Goal: Task Accomplishment & Management: Use online tool/utility

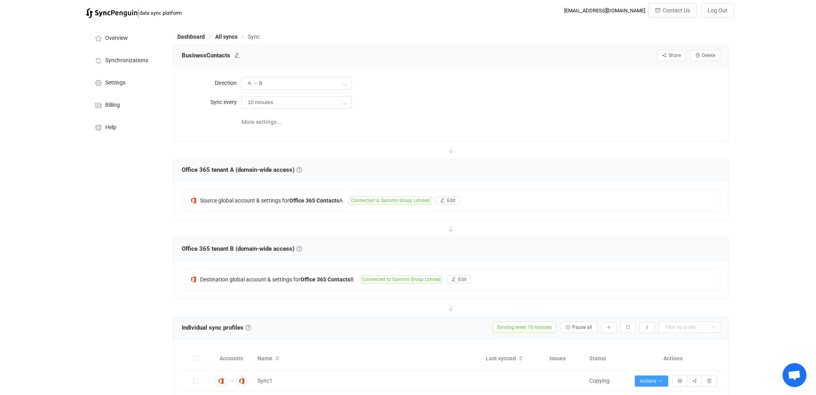
scroll to position [203, 0]
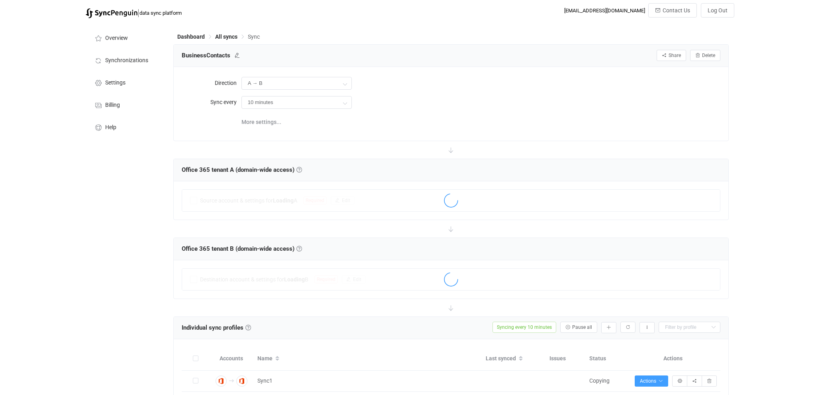
scroll to position [203, 0]
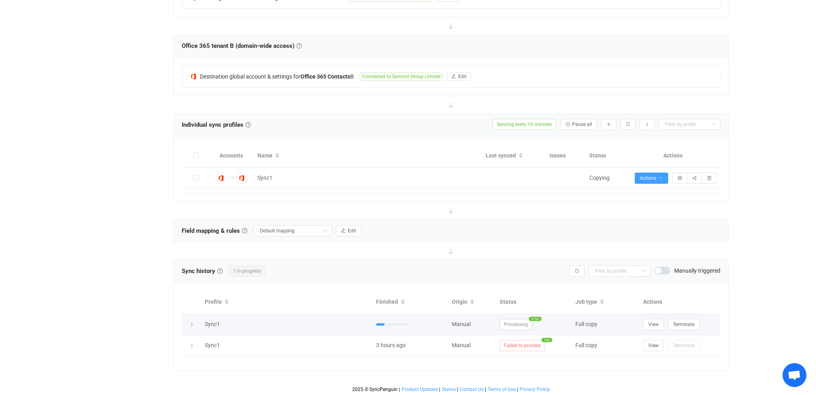
click at [191, 322] on icon at bounding box center [191, 324] width 5 height 5
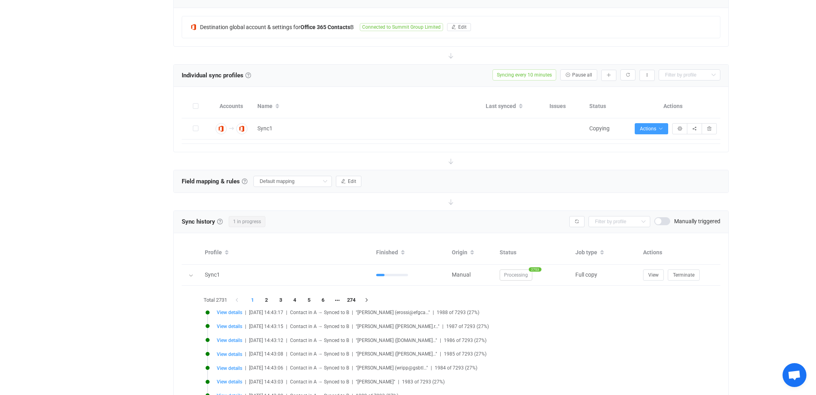
scroll to position [375, 0]
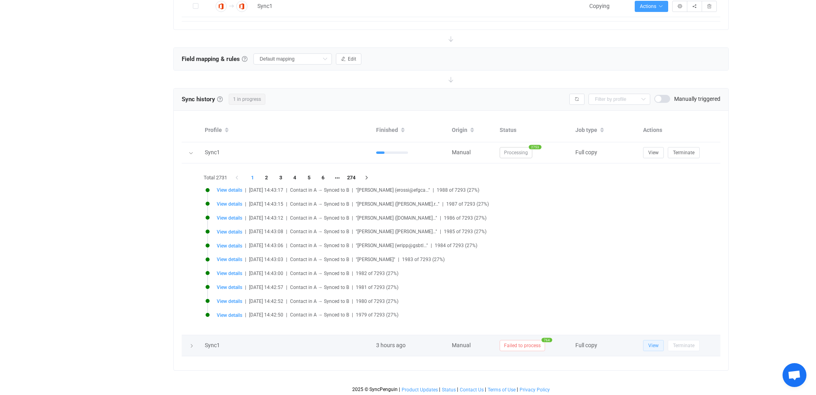
click at [657, 343] on span "View" at bounding box center [654, 346] width 10 height 6
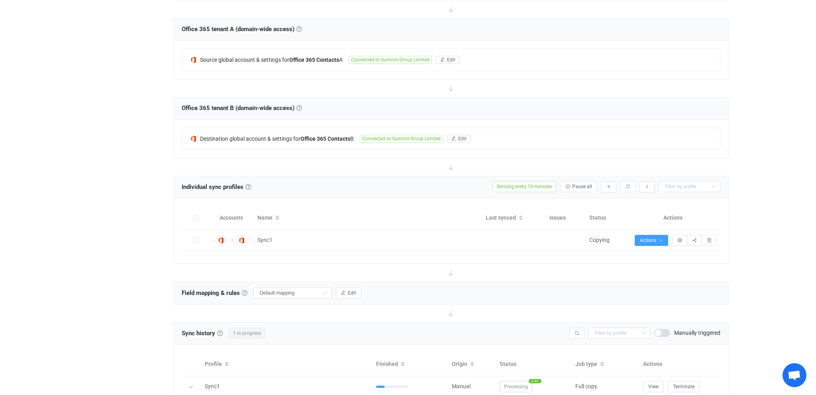
scroll to position [38, 0]
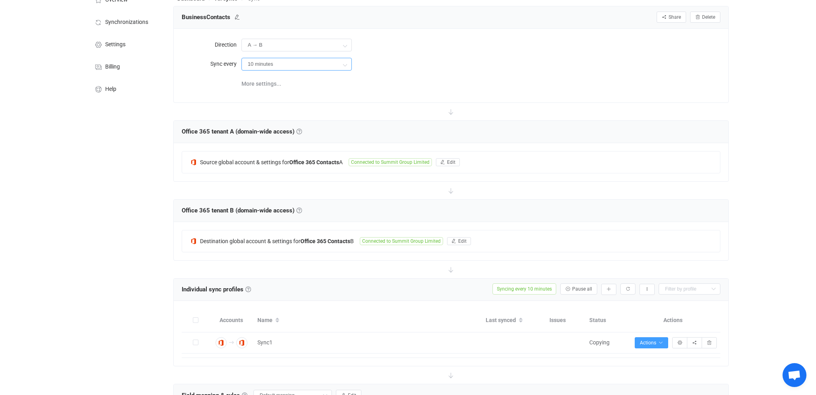
click at [282, 63] on input "10 minutes" at bounding box center [297, 64] width 110 height 13
click at [258, 129] on span "1 hour" at bounding box center [258, 127] width 16 height 6
type input "1 hour"
click at [466, 88] on div "More settings..." at bounding box center [481, 83] width 479 height 16
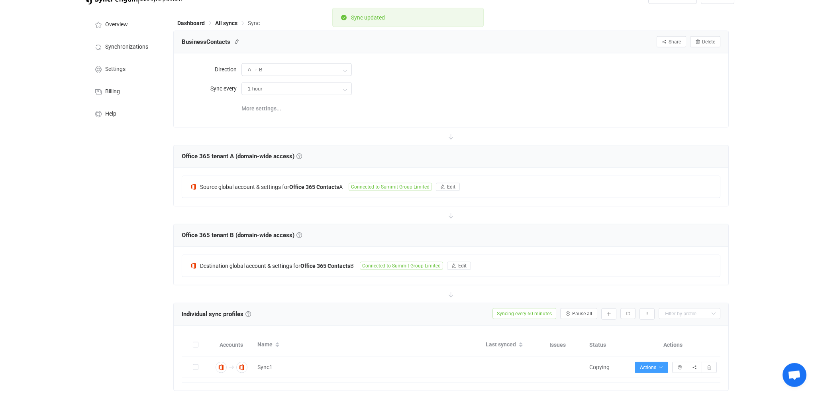
scroll to position [0, 0]
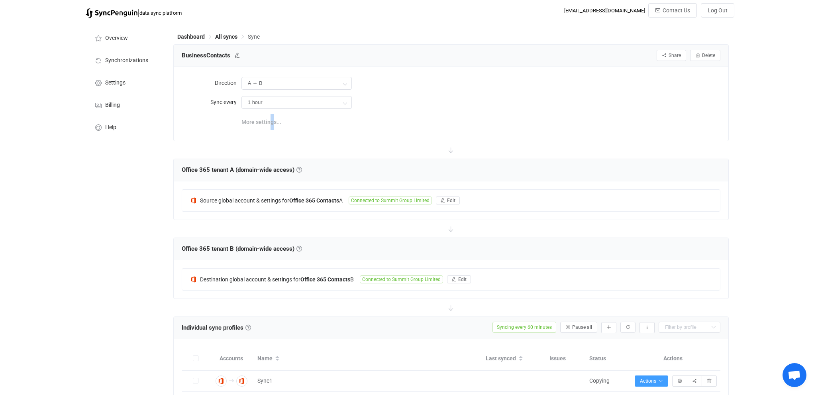
click at [271, 125] on span "More settings..." at bounding box center [262, 122] width 40 height 16
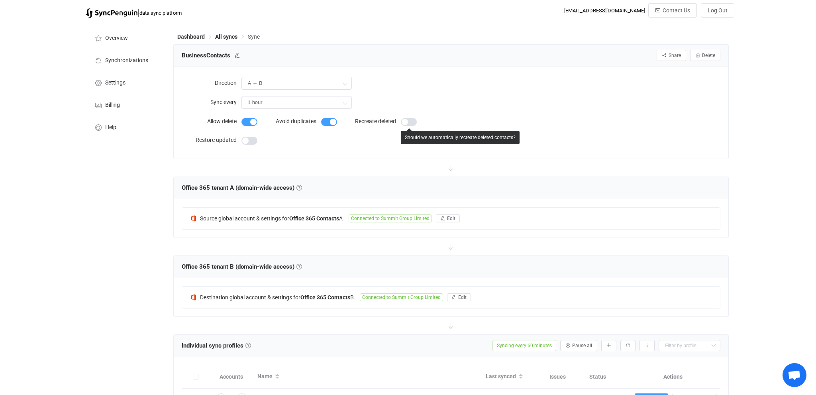
click at [408, 124] on span at bounding box center [409, 122] width 16 height 8
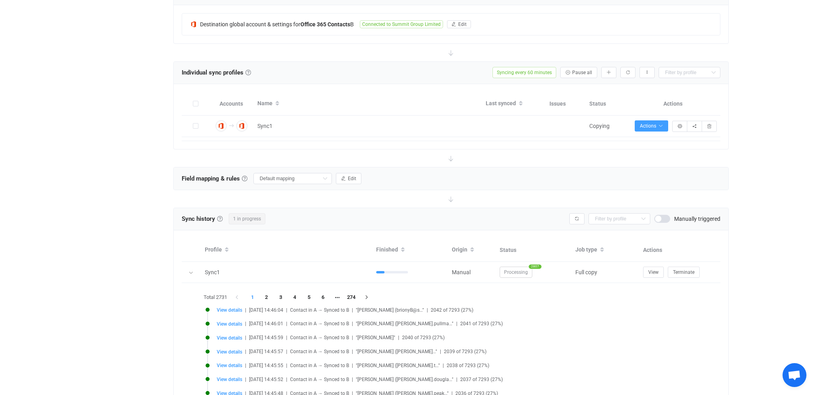
scroll to position [379, 0]
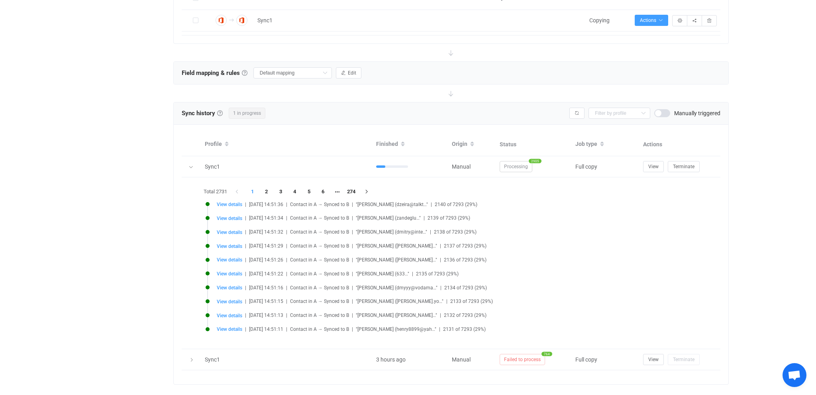
click at [495, 235] on li "View details | 2025-09-01 14:51:32 | Contact in A → Synced to B | "Dmitry Zapol…" at bounding box center [453, 237] width 495 height 14
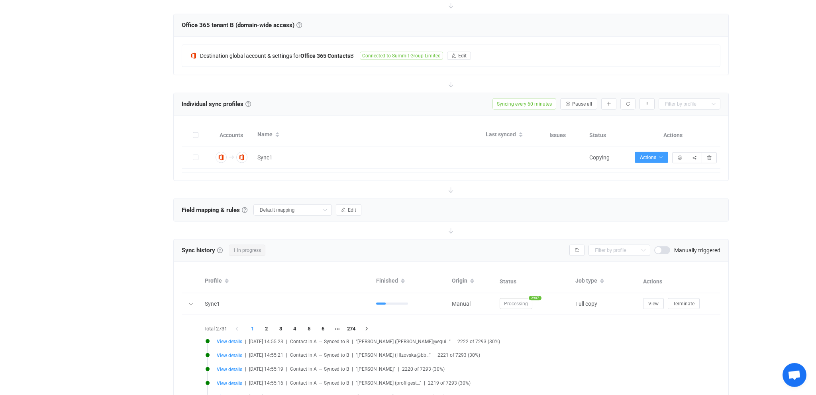
scroll to position [225, 0]
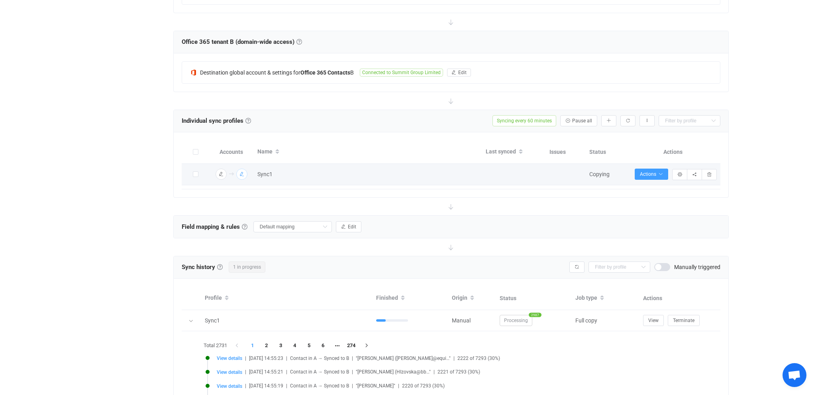
click at [244, 176] on icon "button" at bounding box center [242, 174] width 5 height 5
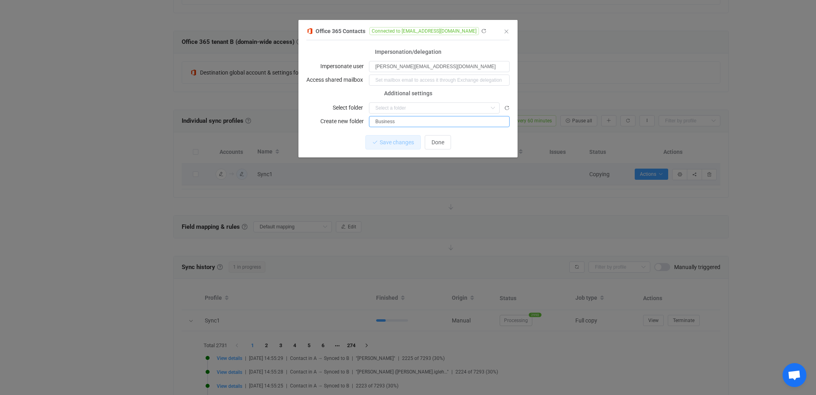
click at [416, 124] on input "Business" at bounding box center [439, 121] width 141 height 11
type input "Business_Readonly"
click at [385, 144] on span "Save changes" at bounding box center [390, 142] width 34 height 6
click at [445, 145] on button "Done" at bounding box center [438, 142] width 26 height 14
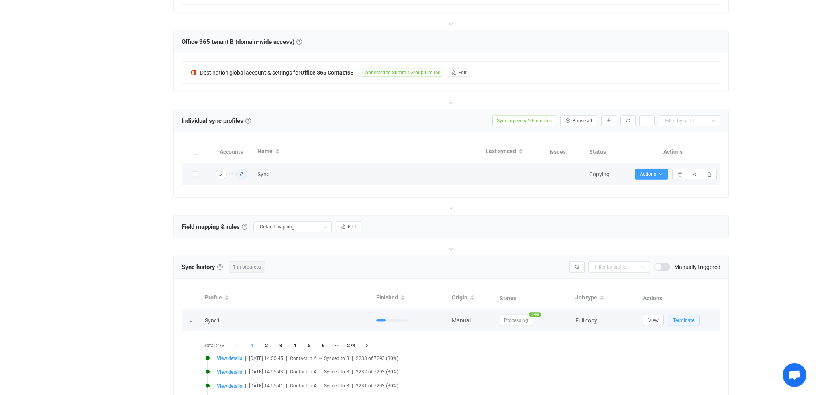
scroll to position [393, 0]
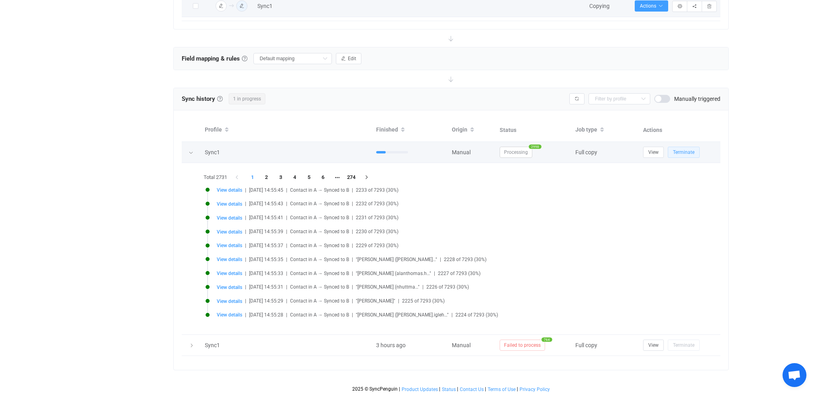
click at [688, 151] on span "Terminate" at bounding box center [684, 152] width 22 height 6
click at [191, 148] on div at bounding box center [191, 152] width 8 height 11
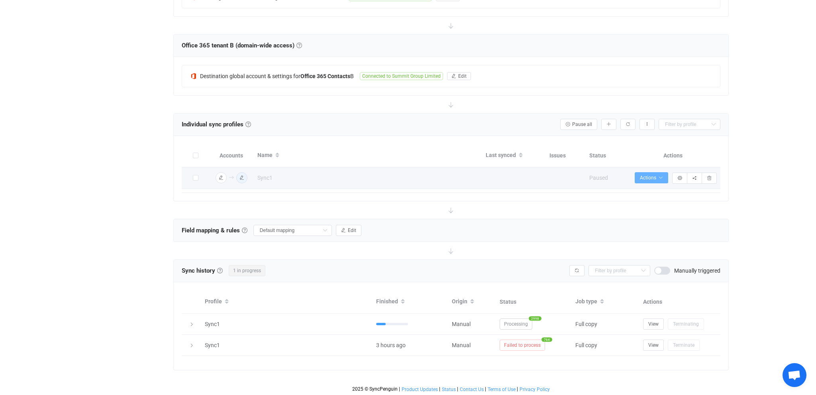
click at [661, 176] on icon "button" at bounding box center [661, 177] width 5 height 5
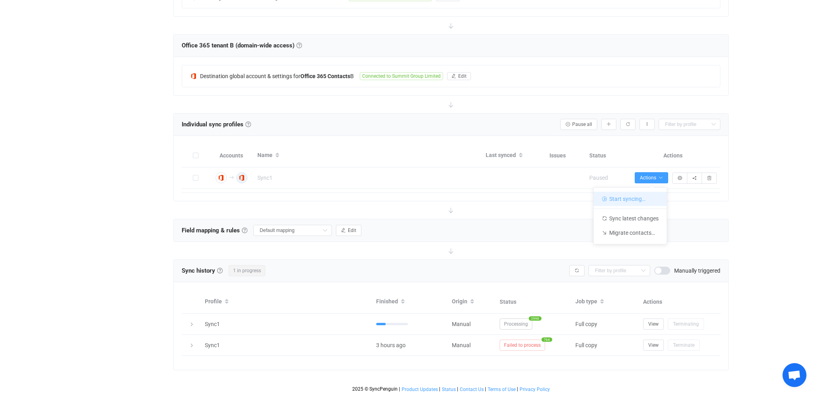
click at [643, 194] on li "Start syncing…" at bounding box center [630, 199] width 73 height 14
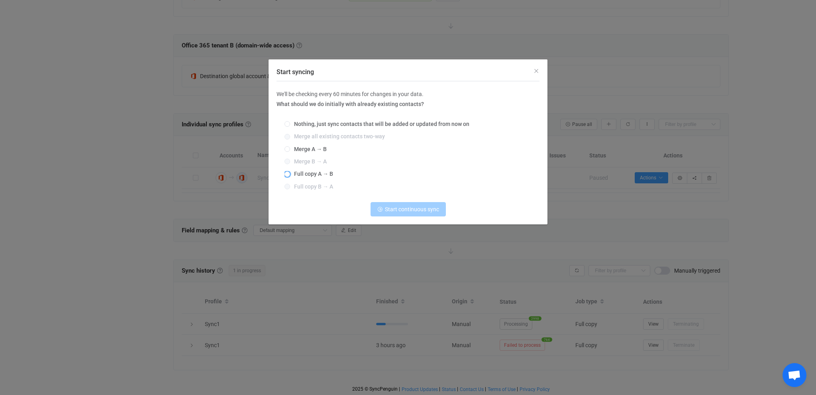
click at [319, 173] on span "Full copy A → B" at bounding box center [311, 174] width 43 height 6
click at [290, 173] on input "Full copy A → B" at bounding box center [288, 174] width 6 height 6
radio input "true"
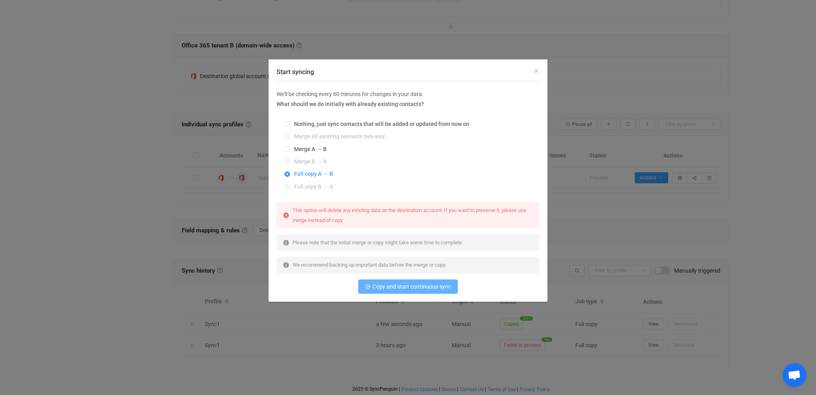
click at [411, 285] on span "Copy and start continuous sync" at bounding box center [412, 286] width 79 height 6
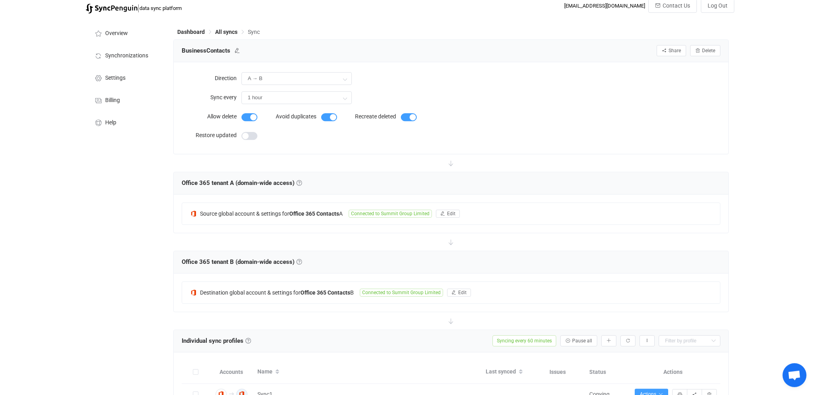
scroll to position [0, 0]
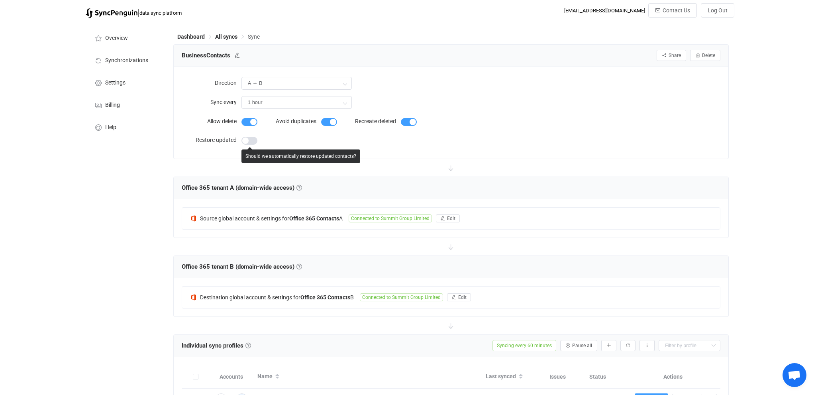
click at [250, 142] on span at bounding box center [250, 141] width 16 height 8
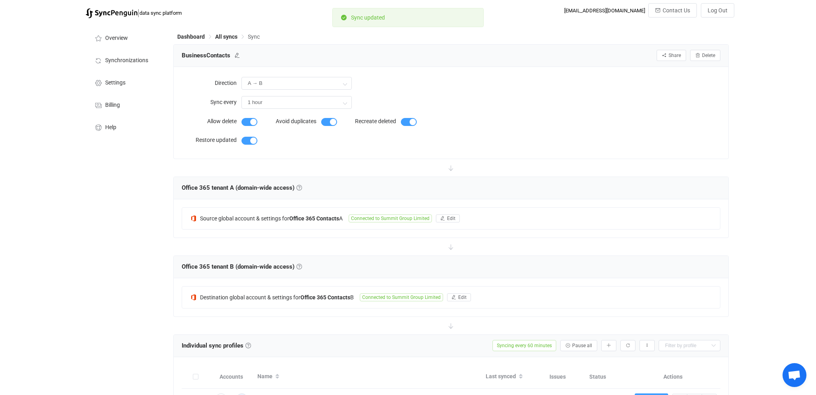
click at [468, 144] on div "Direction A → B Two-way A B B A Sync every 1 hour Allow delete Avoid duplicates…" at bounding box center [451, 113] width 539 height 76
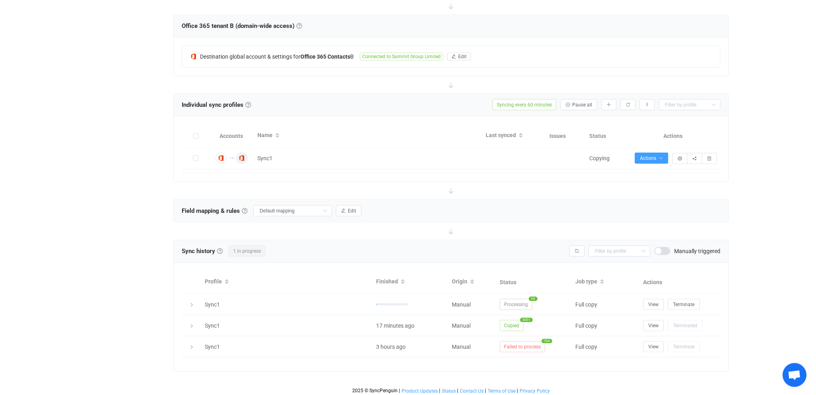
scroll to position [242, 0]
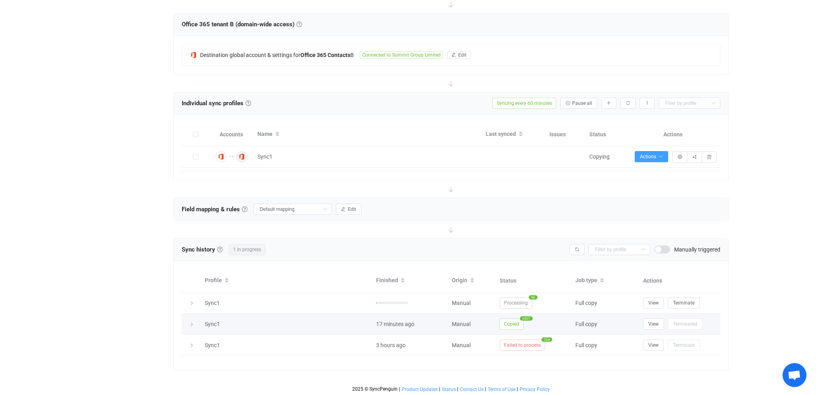
click at [192, 322] on icon at bounding box center [191, 324] width 5 height 5
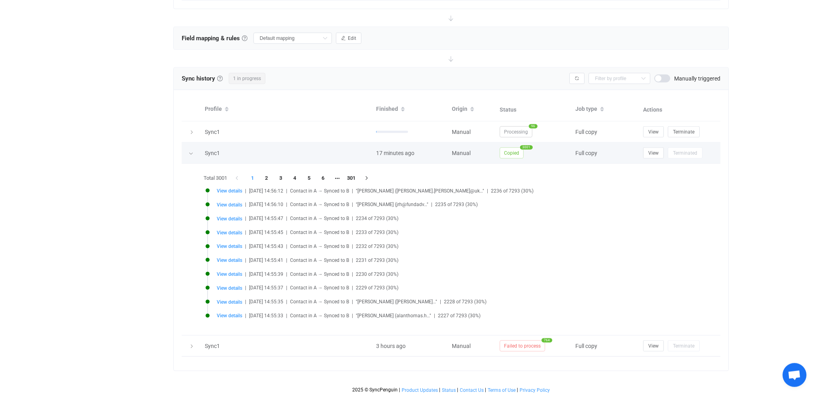
scroll to position [414, 0]
click at [189, 150] on icon at bounding box center [191, 152] width 5 height 5
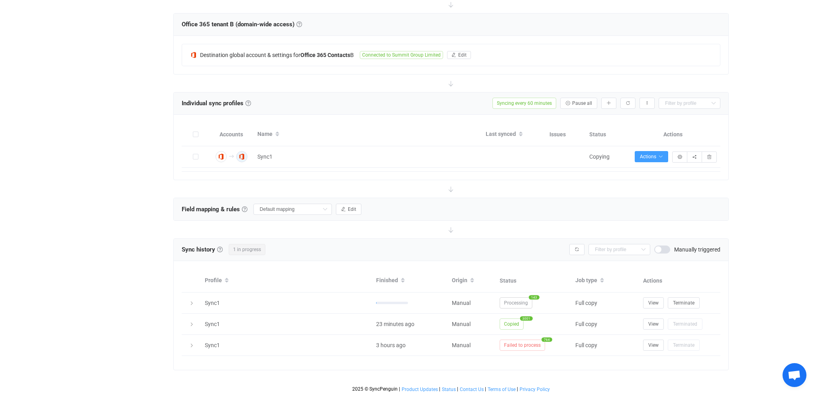
click at [409, 137] on div "Name" at bounding box center [368, 135] width 228 height 14
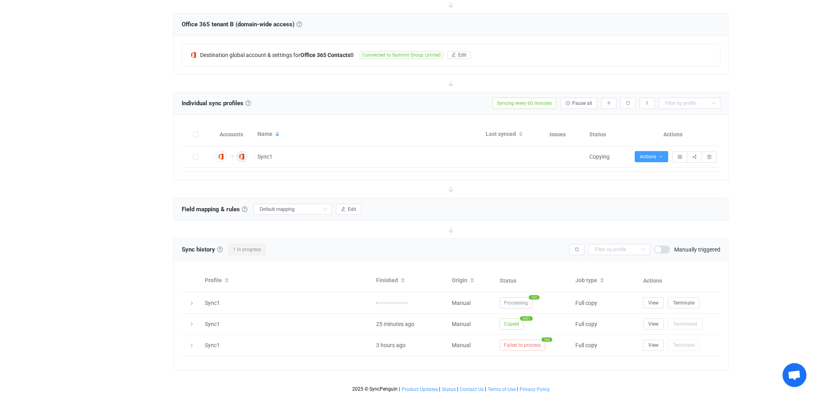
click at [409, 137] on div "Name" at bounding box center [368, 135] width 228 height 14
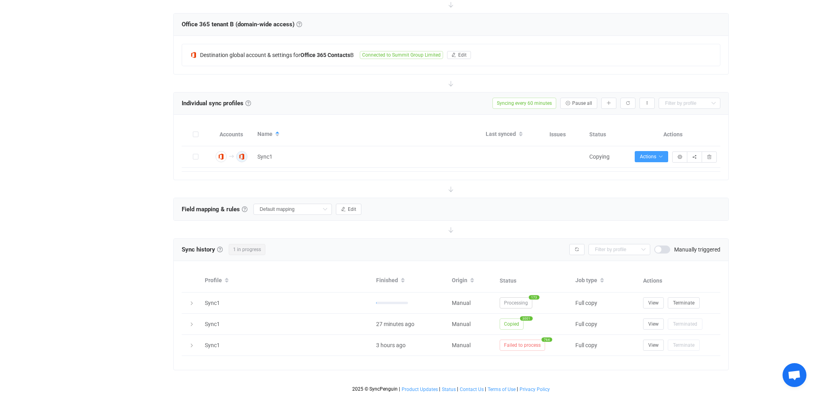
click at [409, 137] on div "Name" at bounding box center [368, 135] width 228 height 14
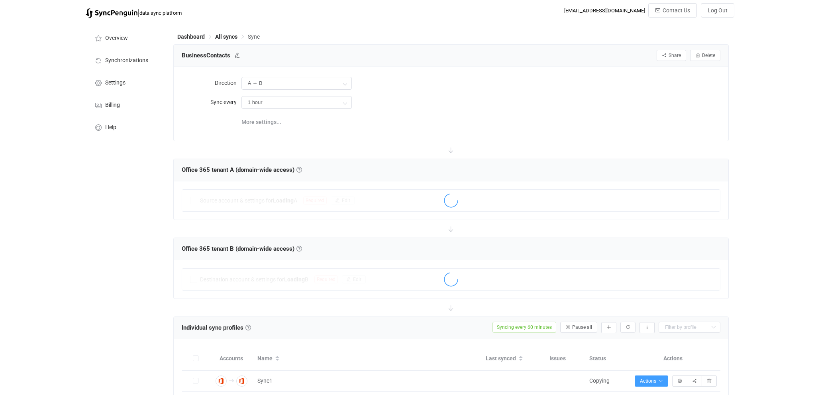
scroll to position [224, 0]
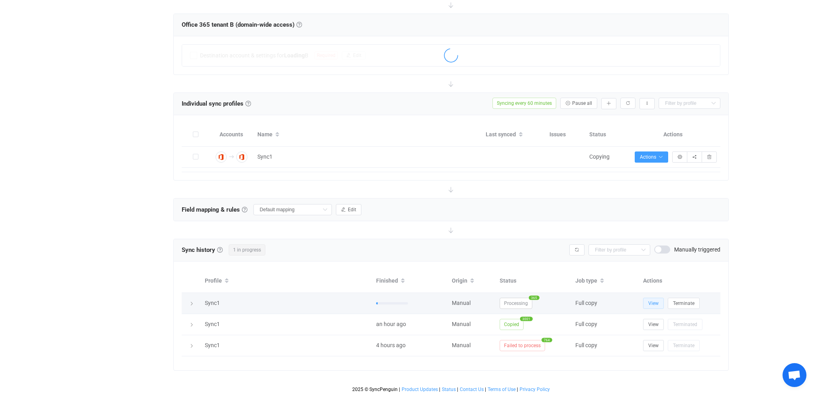
click at [647, 301] on button "View" at bounding box center [653, 303] width 21 height 11
